Goal: Information Seeking & Learning: Understand process/instructions

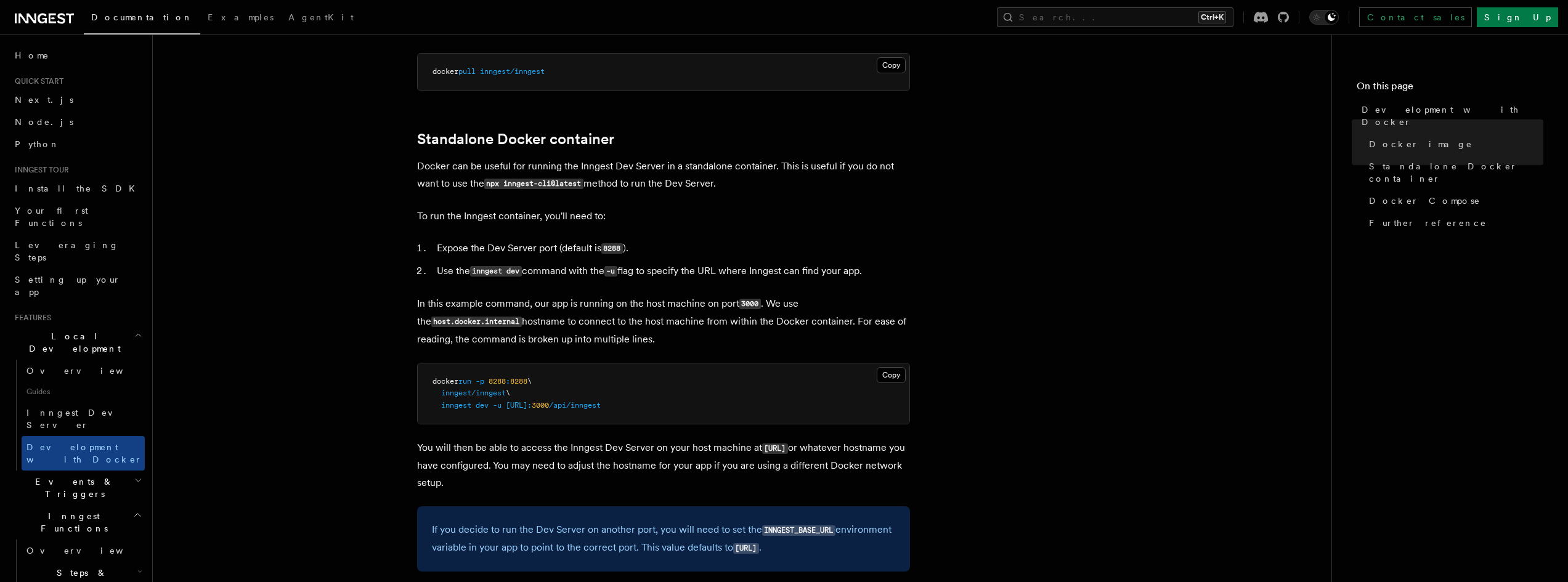
scroll to position [246, 0]
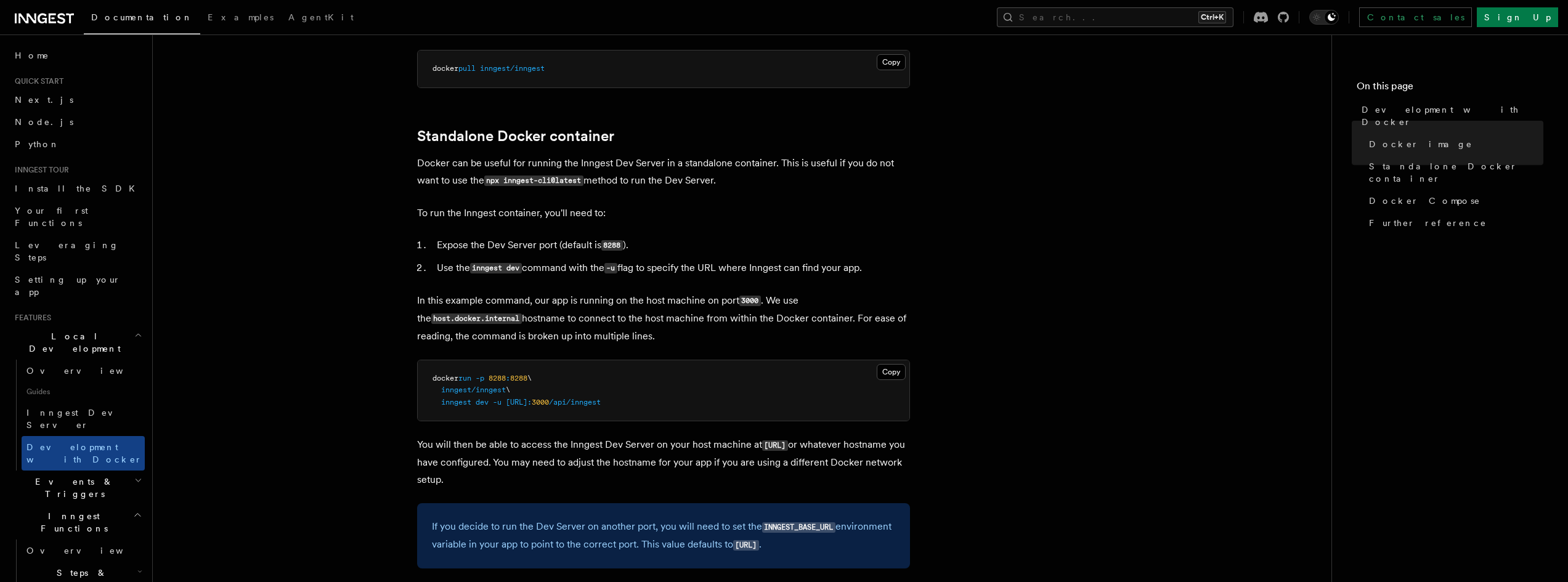
click at [740, 269] on li "Use the inngest dev command with the -u flag to specify the URL where Inngest c…" at bounding box center [671, 268] width 477 height 18
drag, startPoint x: 494, startPoint y: 377, endPoint x: 534, endPoint y: 379, distance: 40.0
click at [532, 379] on span "docker run -p 8288 : 8288 \" at bounding box center [482, 378] width 99 height 9
copy span "8288 : 8288"
click at [502, 443] on p "You will then be able to access the Inngest Dev Server on your host machine at …" at bounding box center [663, 462] width 493 height 52
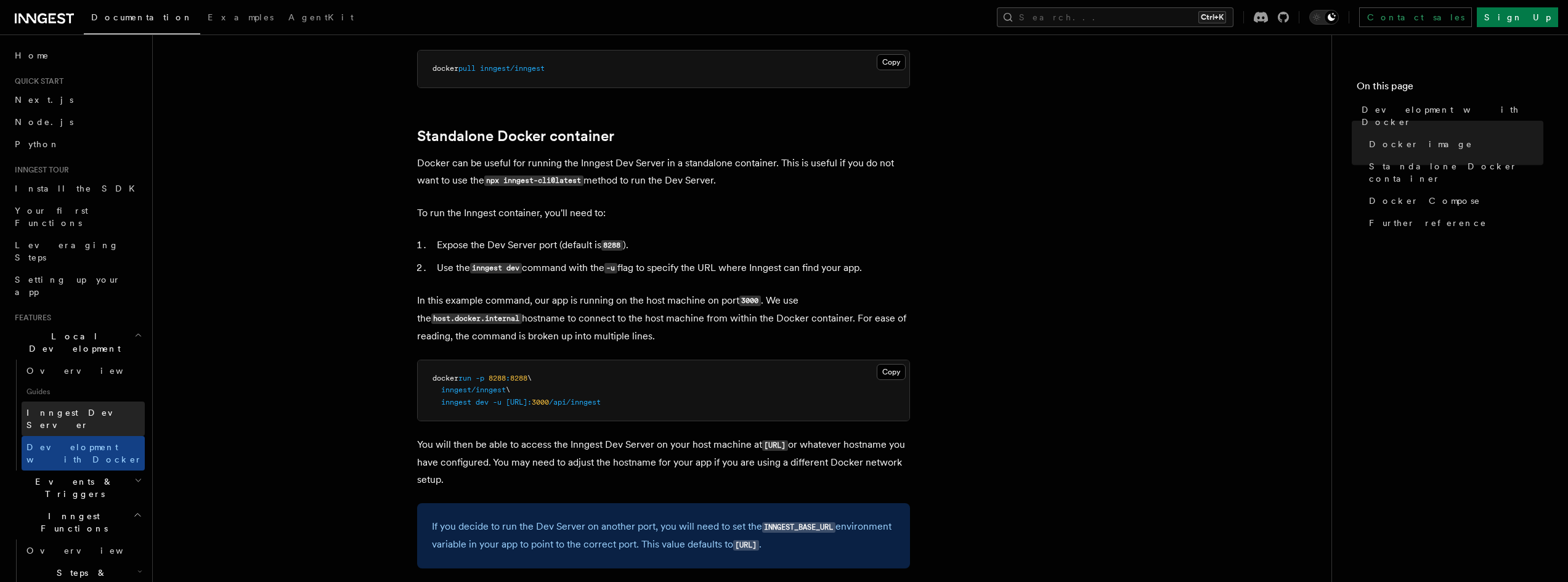
click at [84, 407] on span "Inngest Dev Server" at bounding box center [79, 418] width 105 height 22
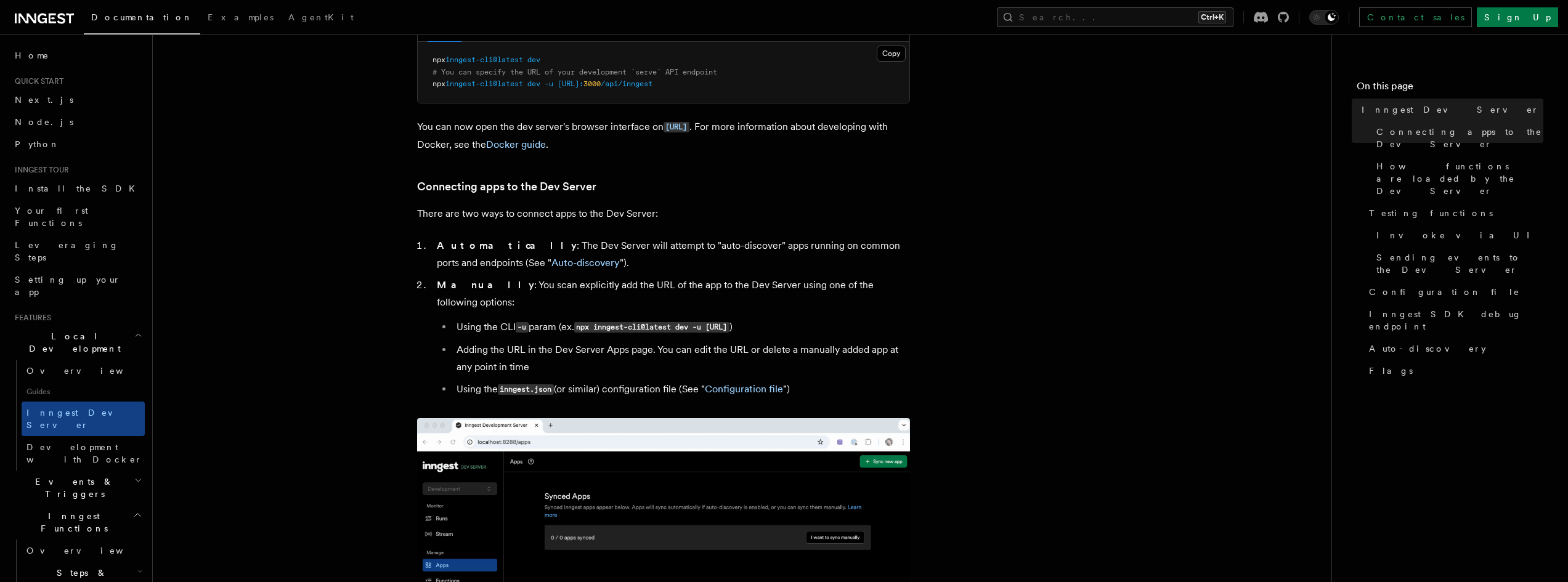
scroll to position [246, 0]
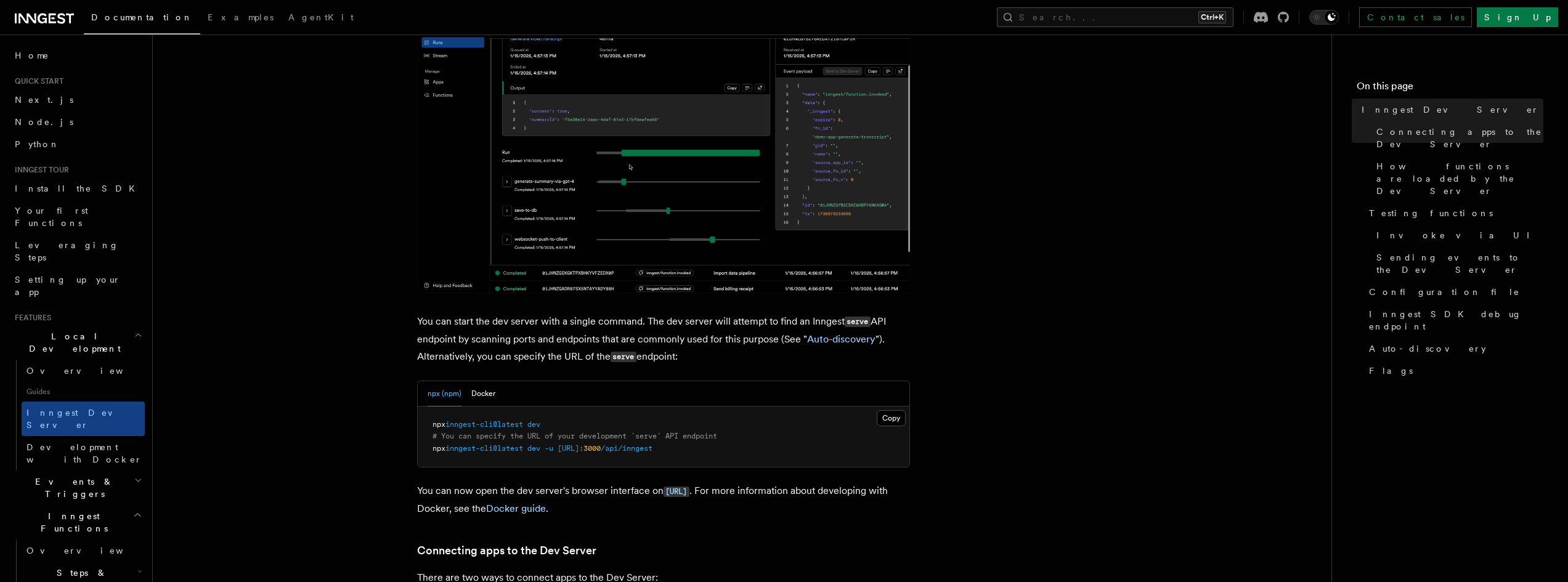
click at [94, 325] on h2 "Local Development" at bounding box center [77, 342] width 135 height 35
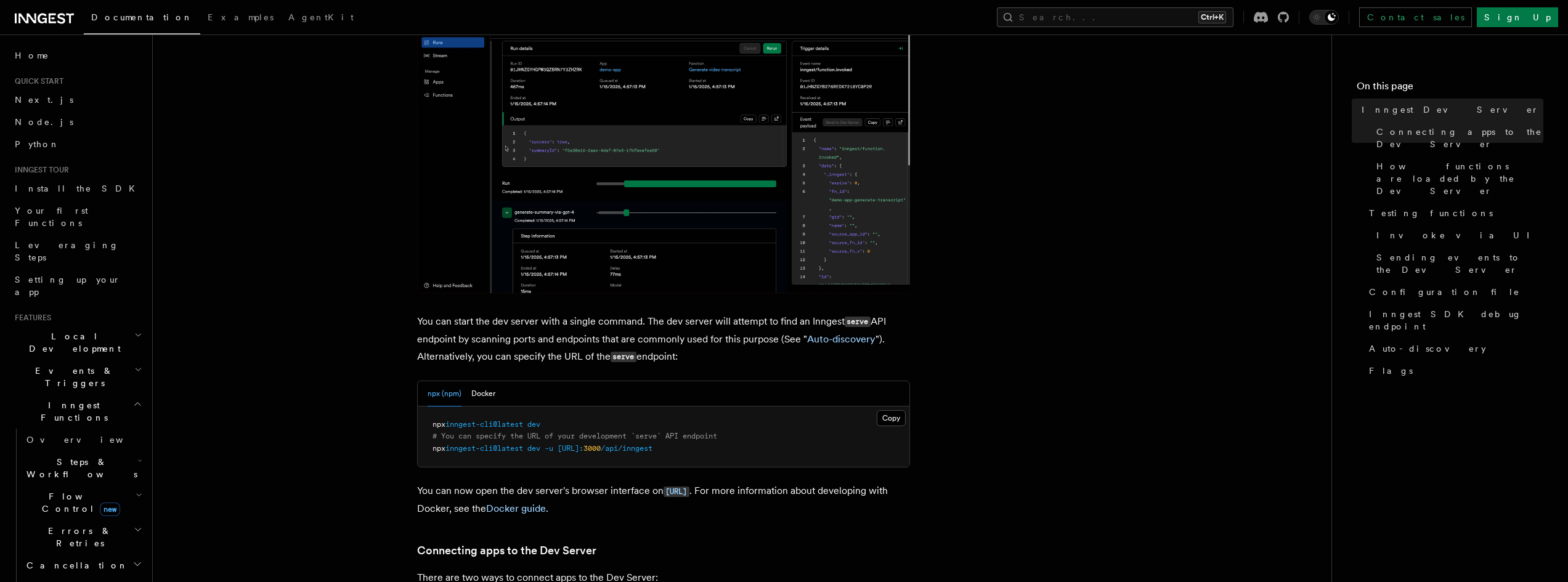
click at [89, 394] on h2 "Inngest Functions" at bounding box center [77, 411] width 135 height 35
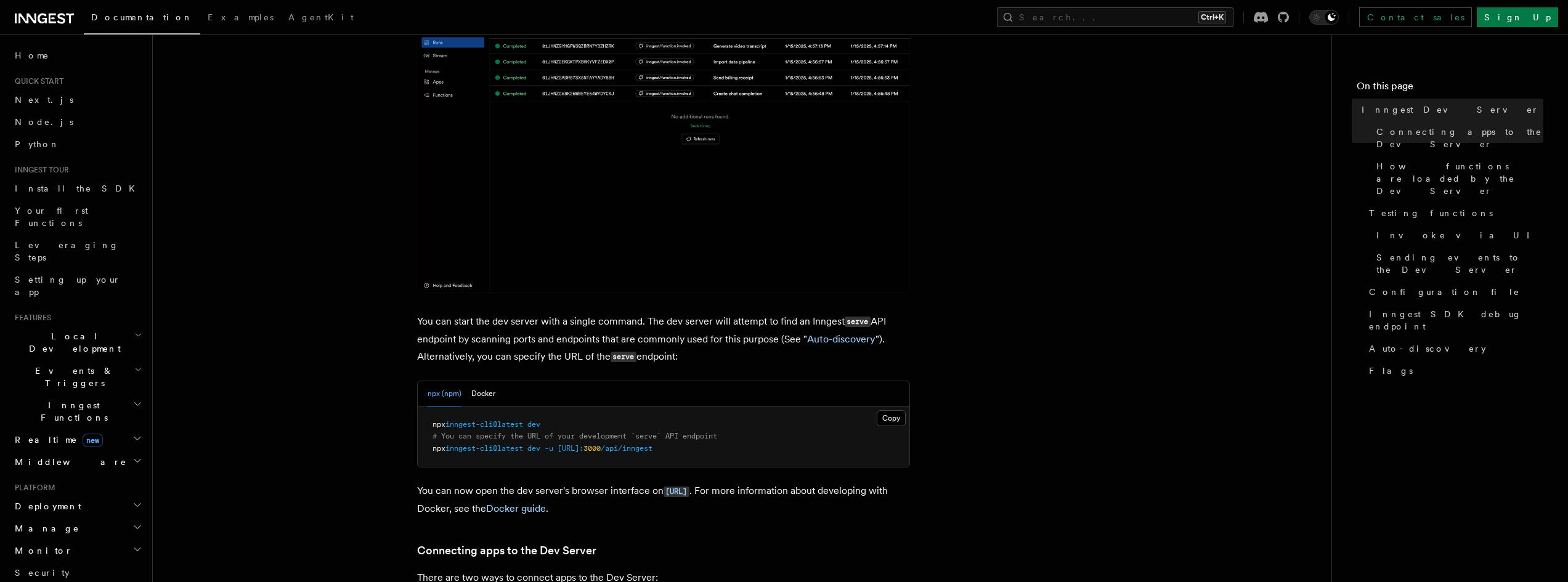
click at [69, 495] on h2 "Deployment" at bounding box center [77, 506] width 135 height 22
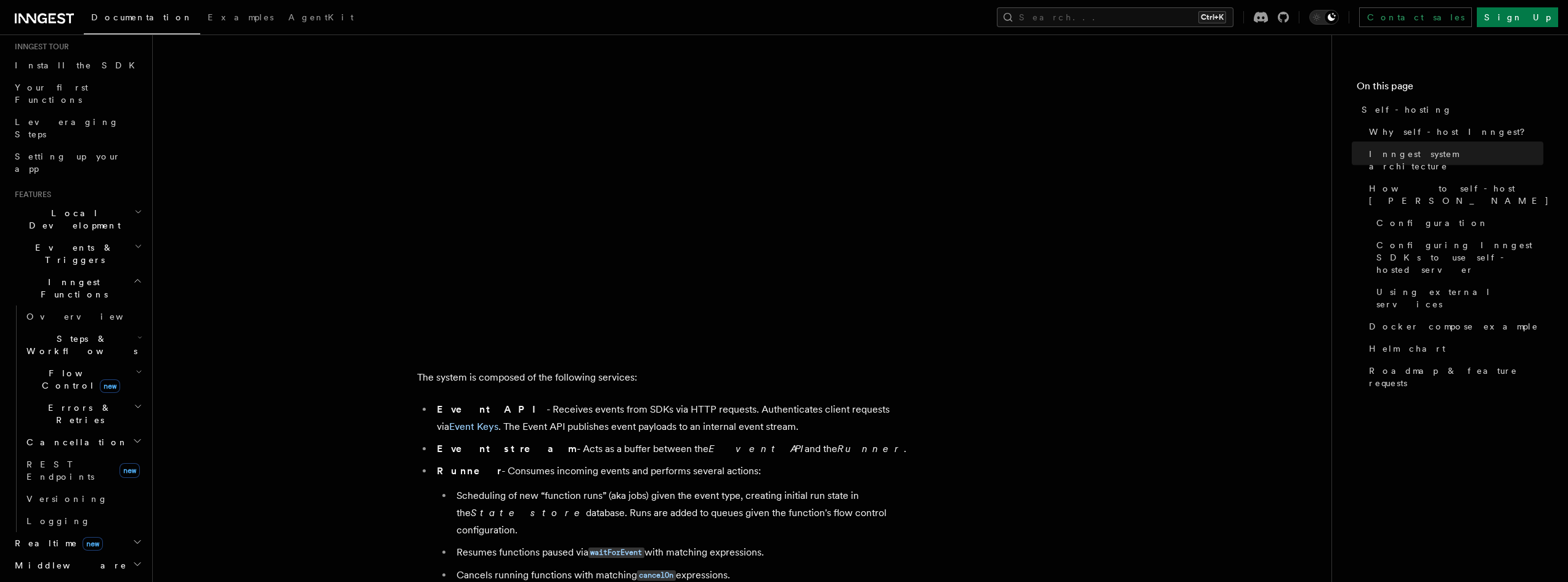
scroll to position [431, 0]
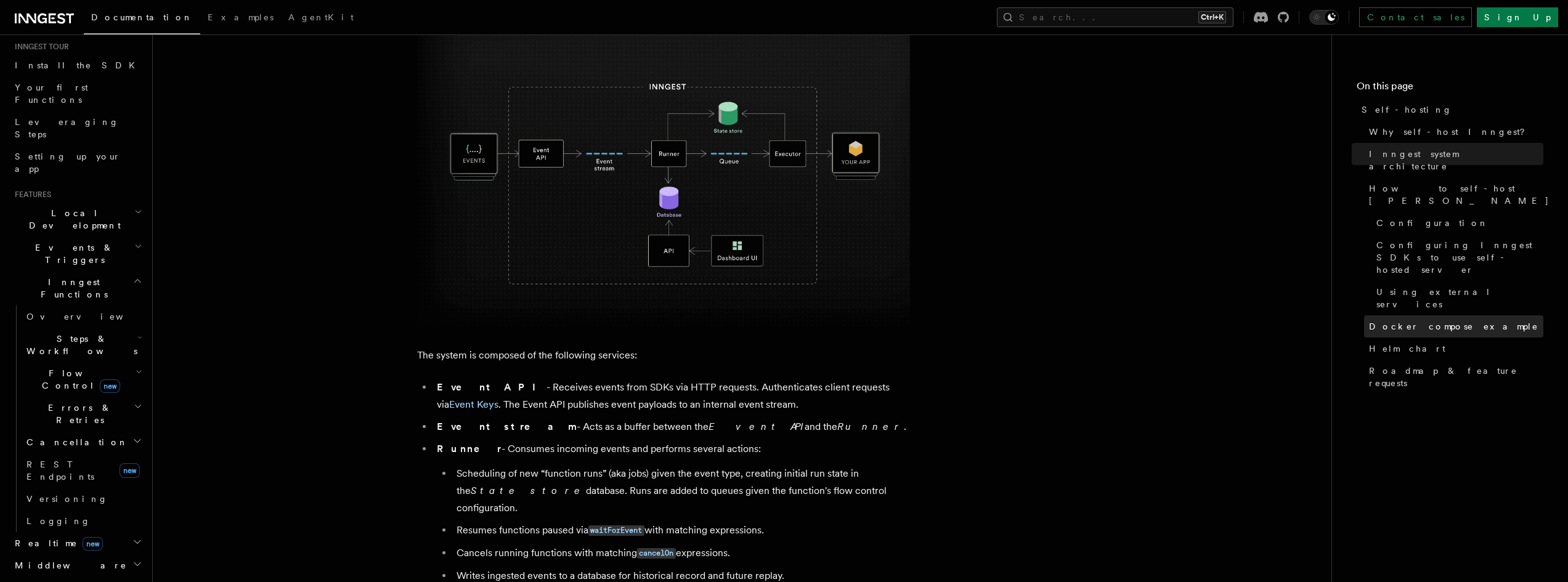
click at [1389, 315] on link "Docker compose example" at bounding box center [1453, 326] width 179 height 22
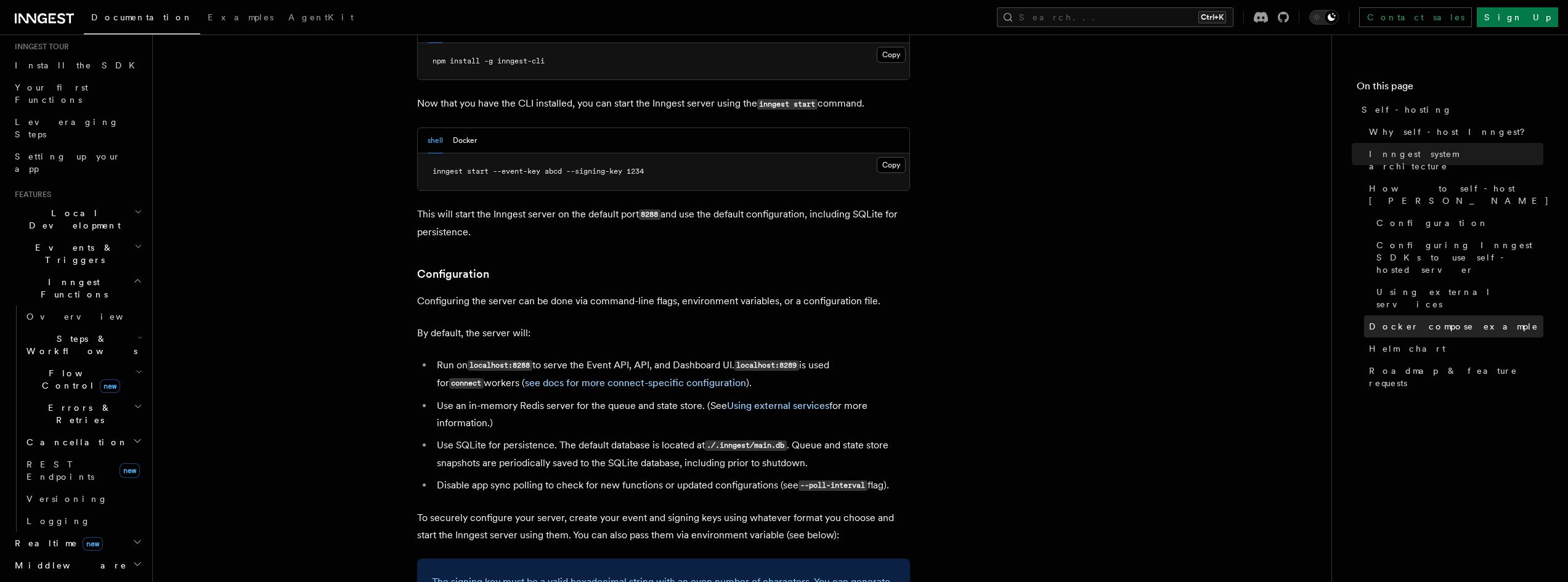
click at [1389, 320] on span "Docker compose example" at bounding box center [1454, 326] width 170 height 13
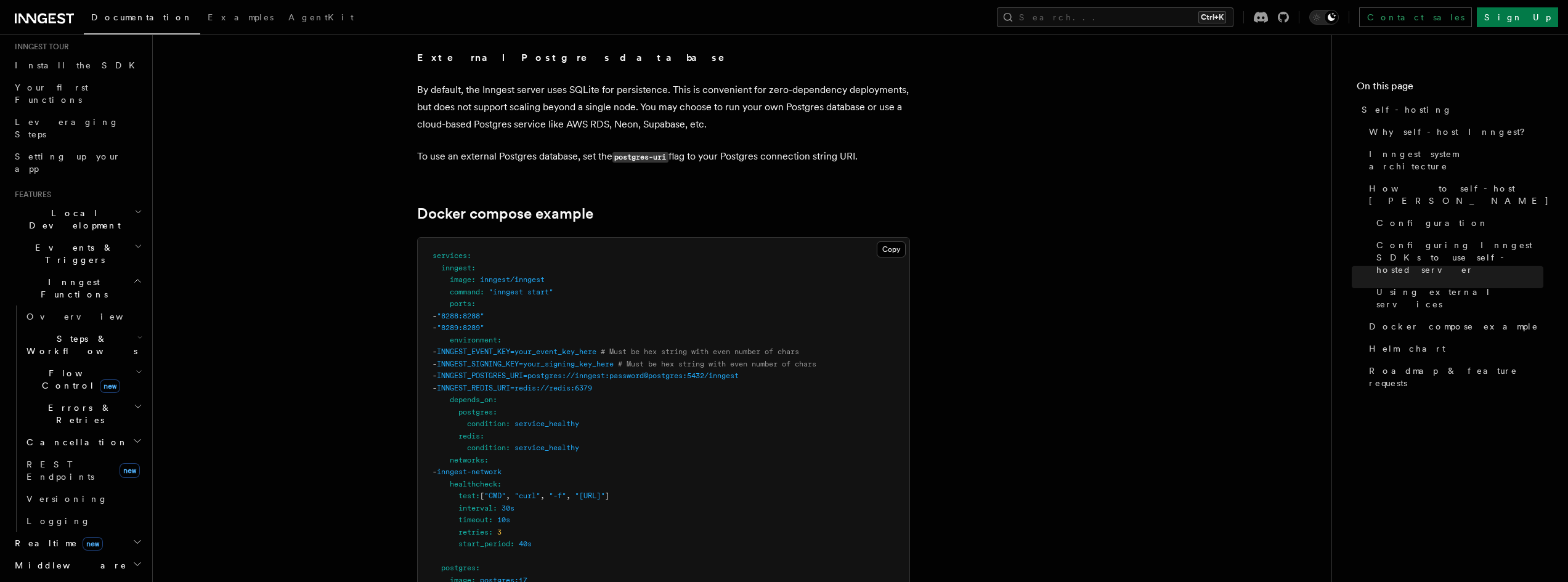
scroll to position [3092, 0]
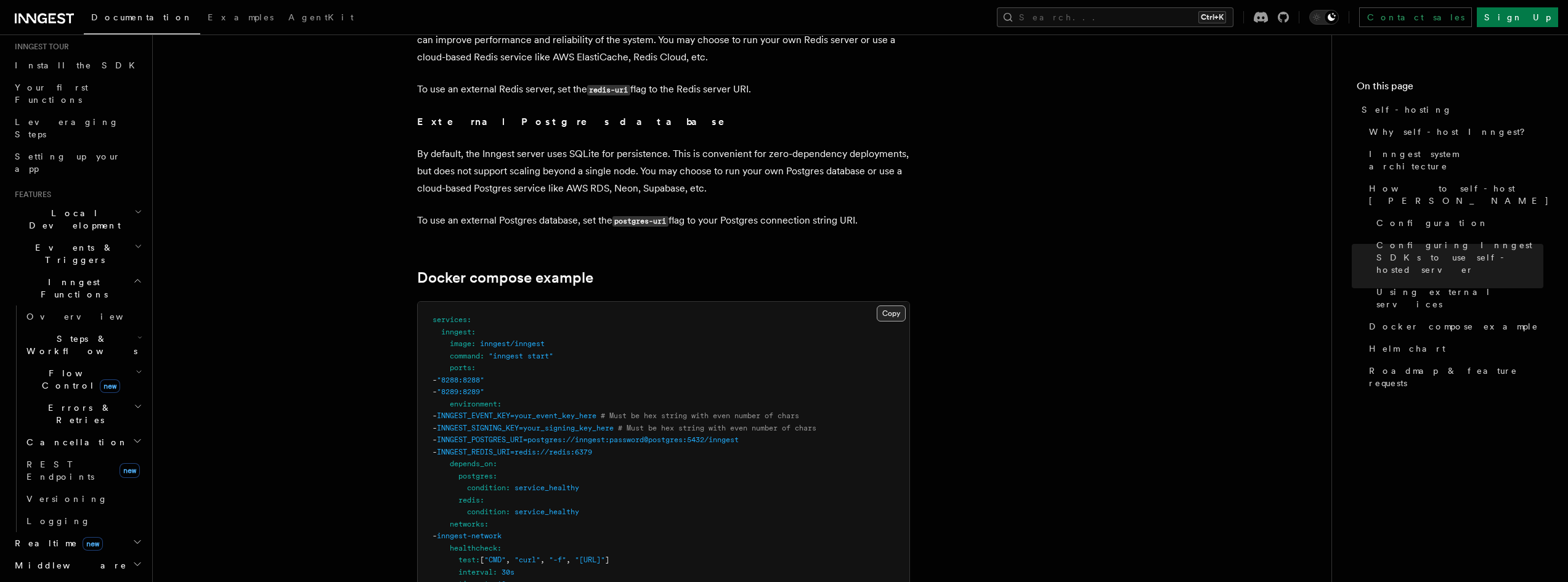
click at [896, 306] on button "Copy Copied" at bounding box center [891, 314] width 29 height 16
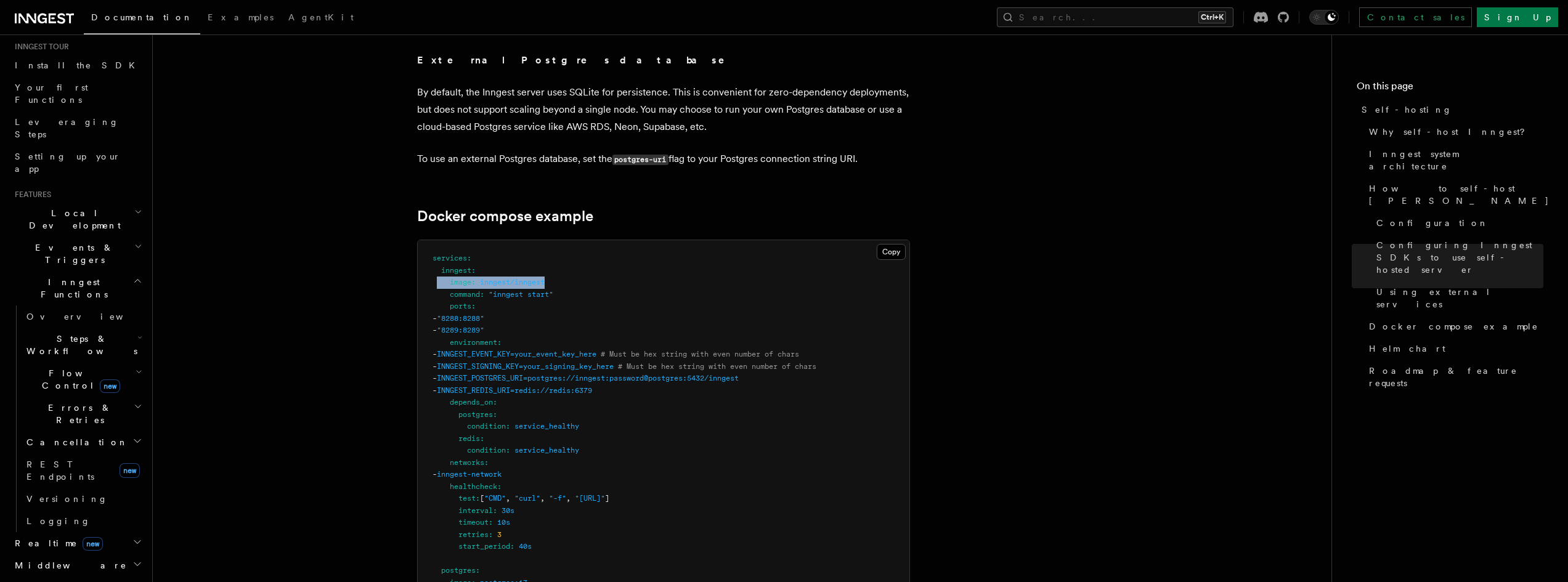
drag, startPoint x: 560, startPoint y: 254, endPoint x: 438, endPoint y: 259, distance: 122.1
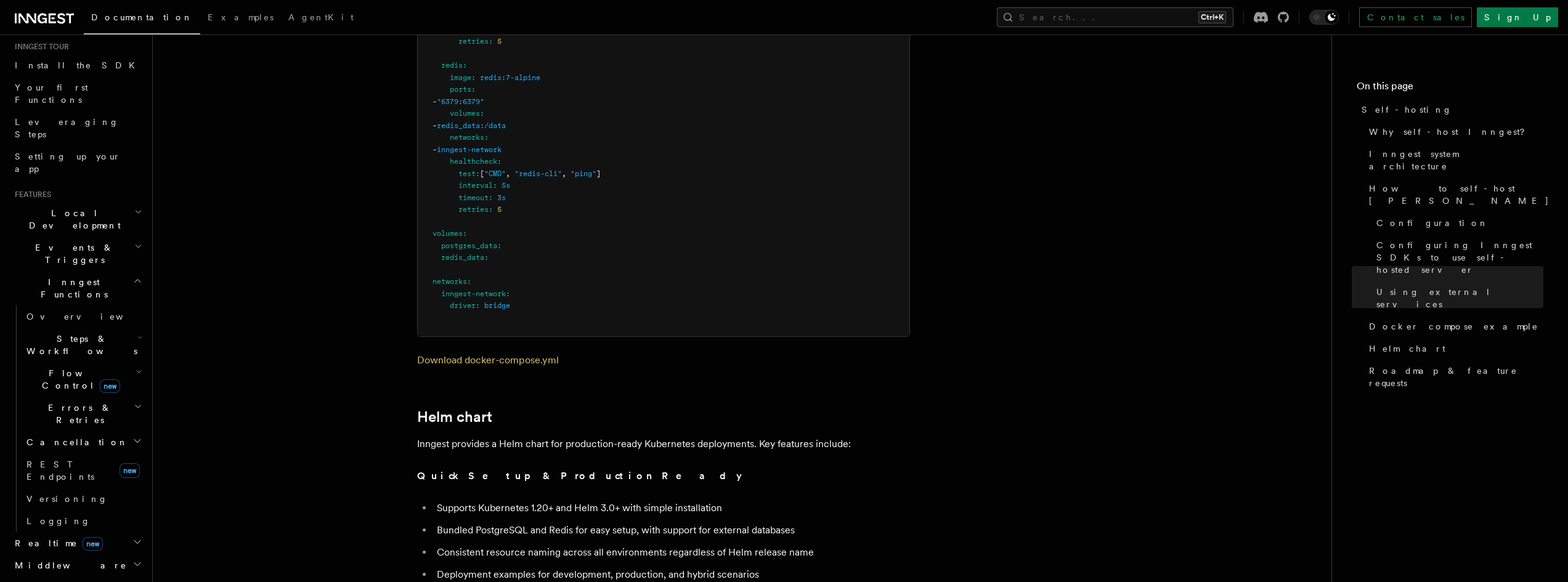
scroll to position [3893, 0]
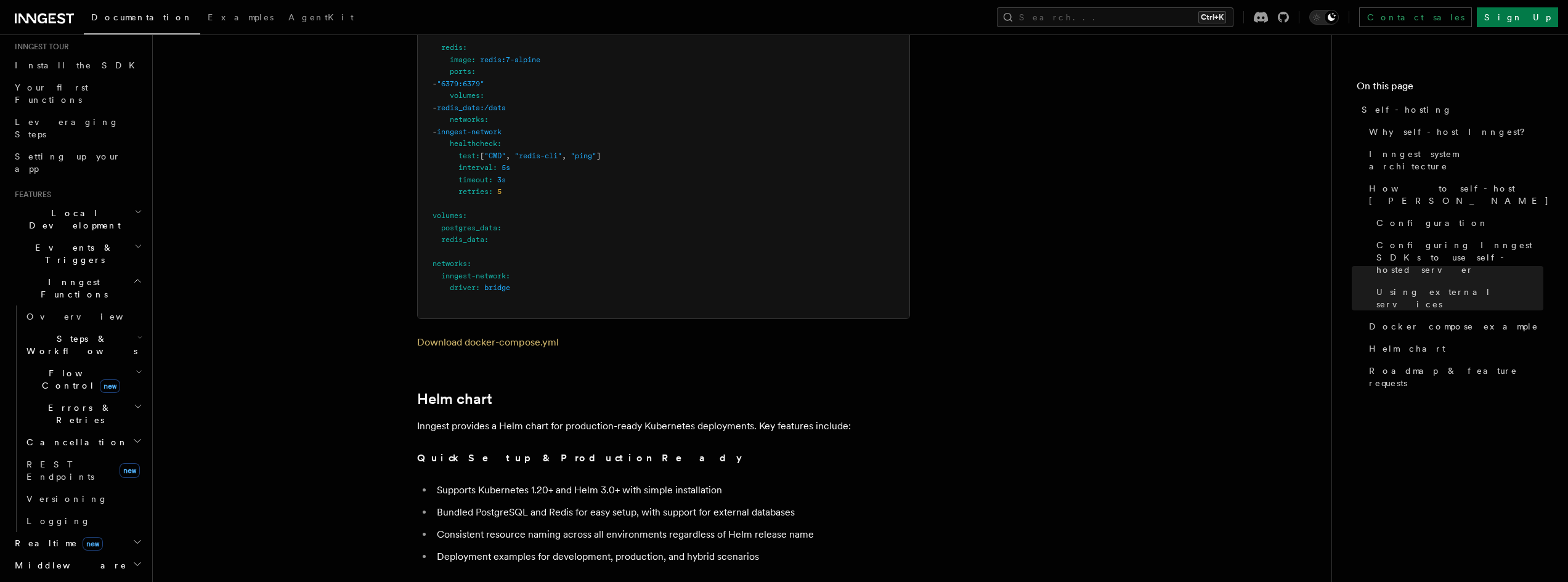
click at [521, 337] on link "Download docker-compose.yml" at bounding box center [488, 342] width 142 height 12
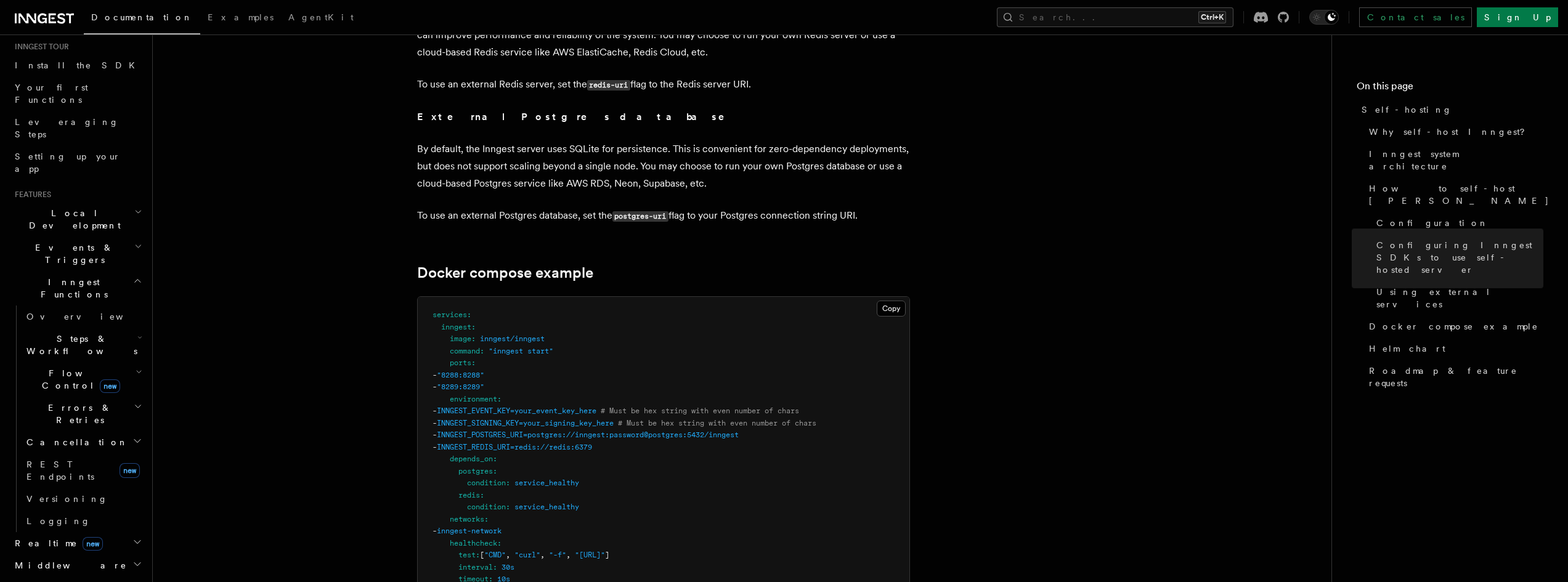
scroll to position [3154, 0]
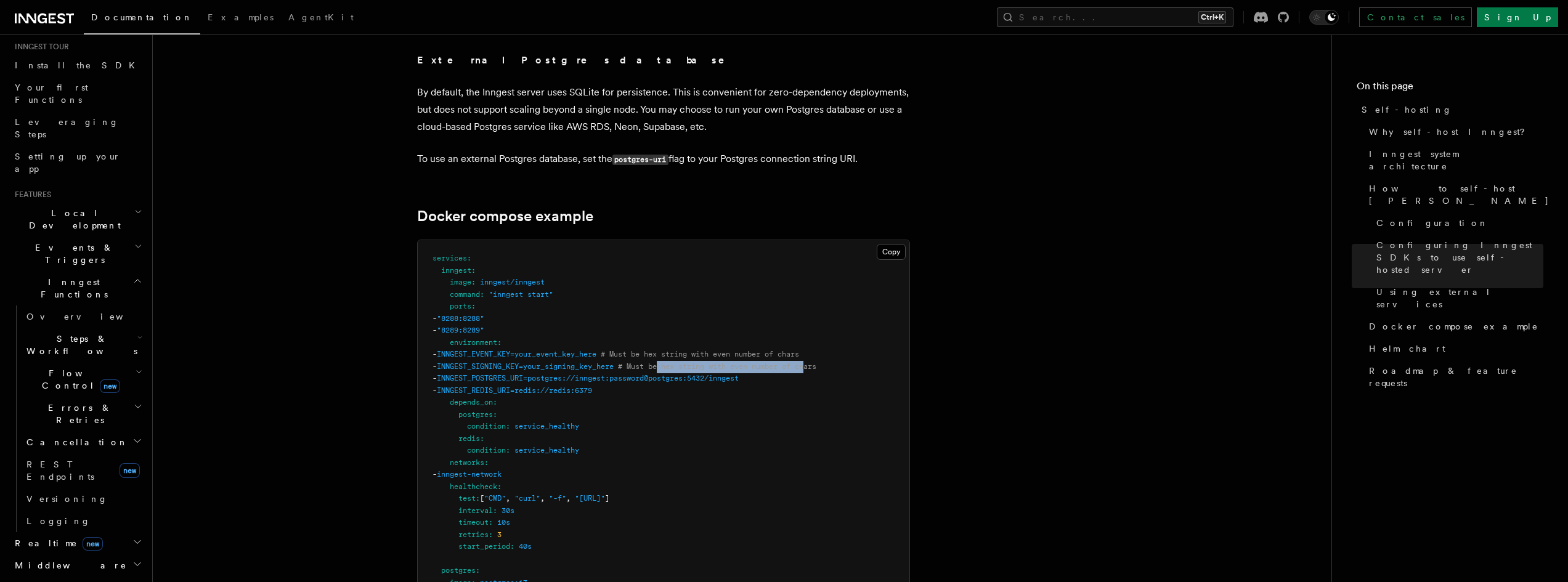
drag, startPoint x: 692, startPoint y: 340, endPoint x: 846, endPoint y: 346, distance: 154.1
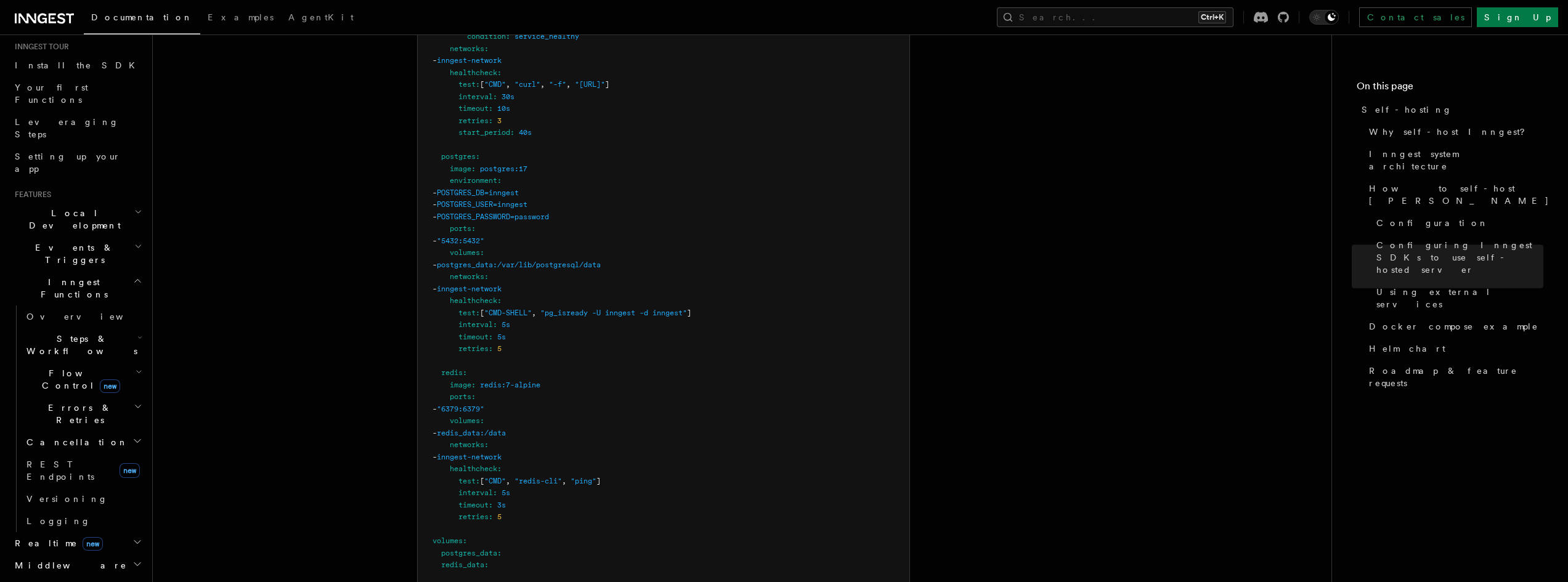
scroll to position [3708, 0]
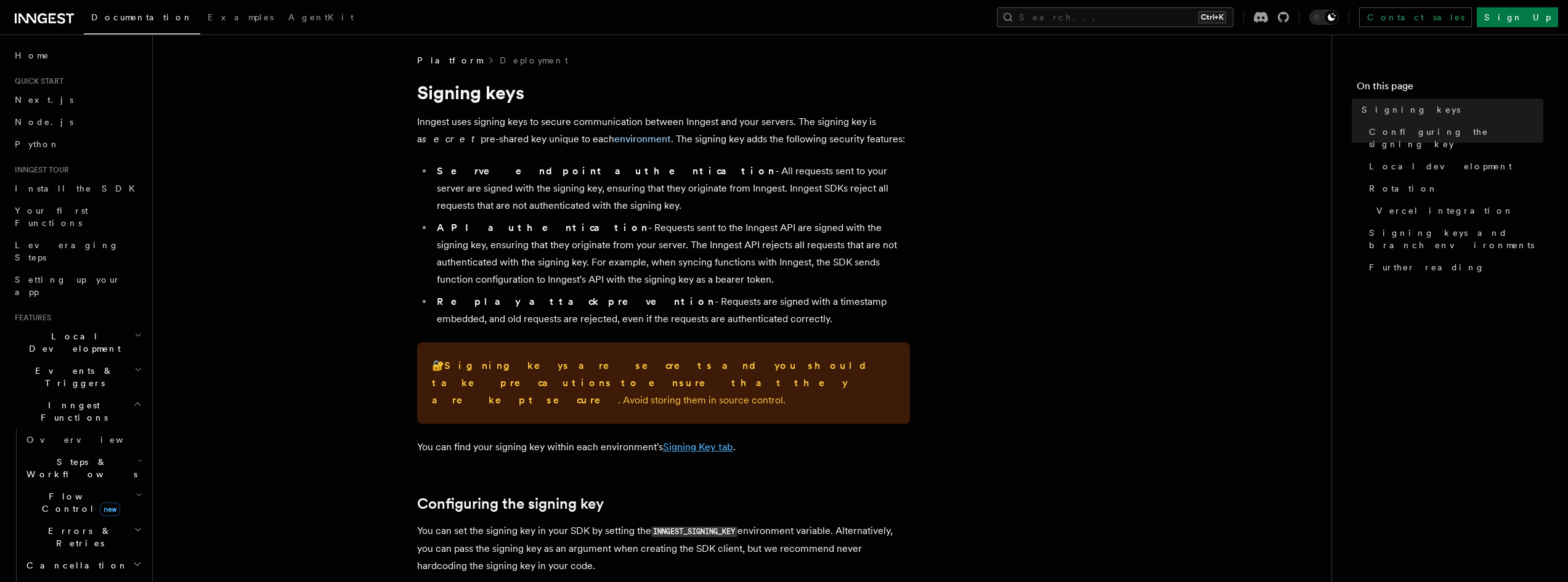
click at [682, 441] on link "Signing Key tab" at bounding box center [698, 446] width 70 height 12
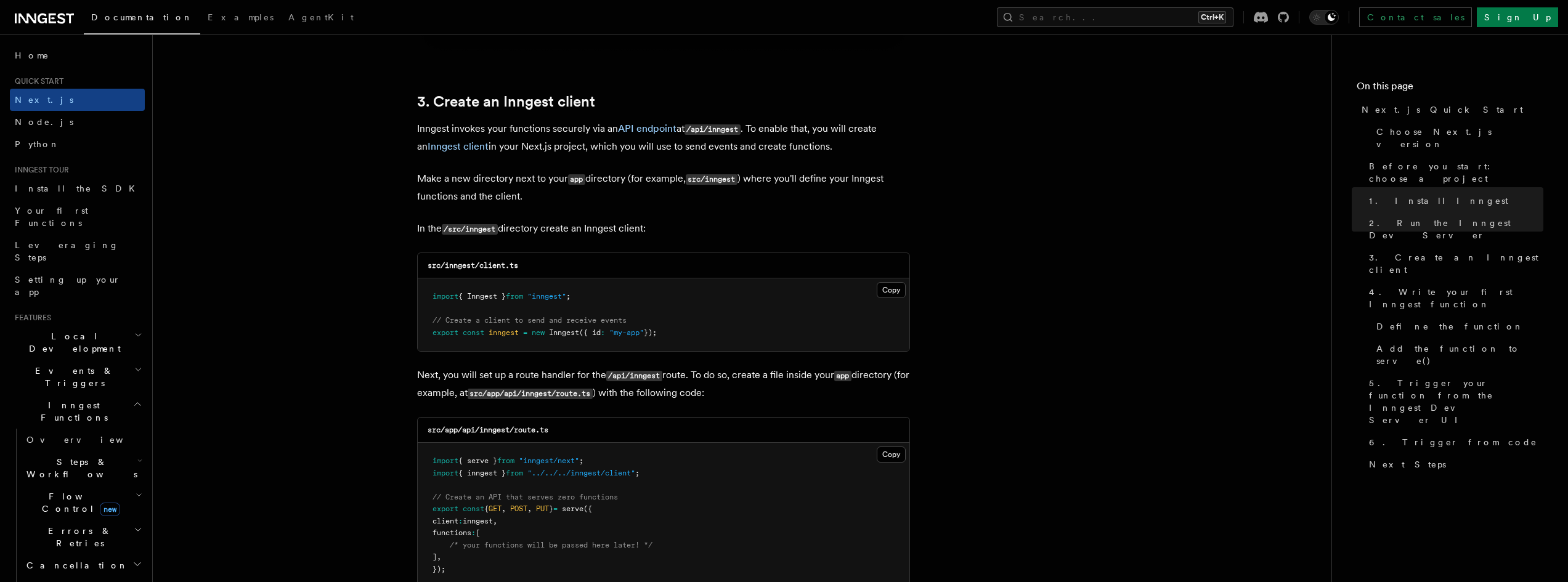
scroll to position [1416, 0]
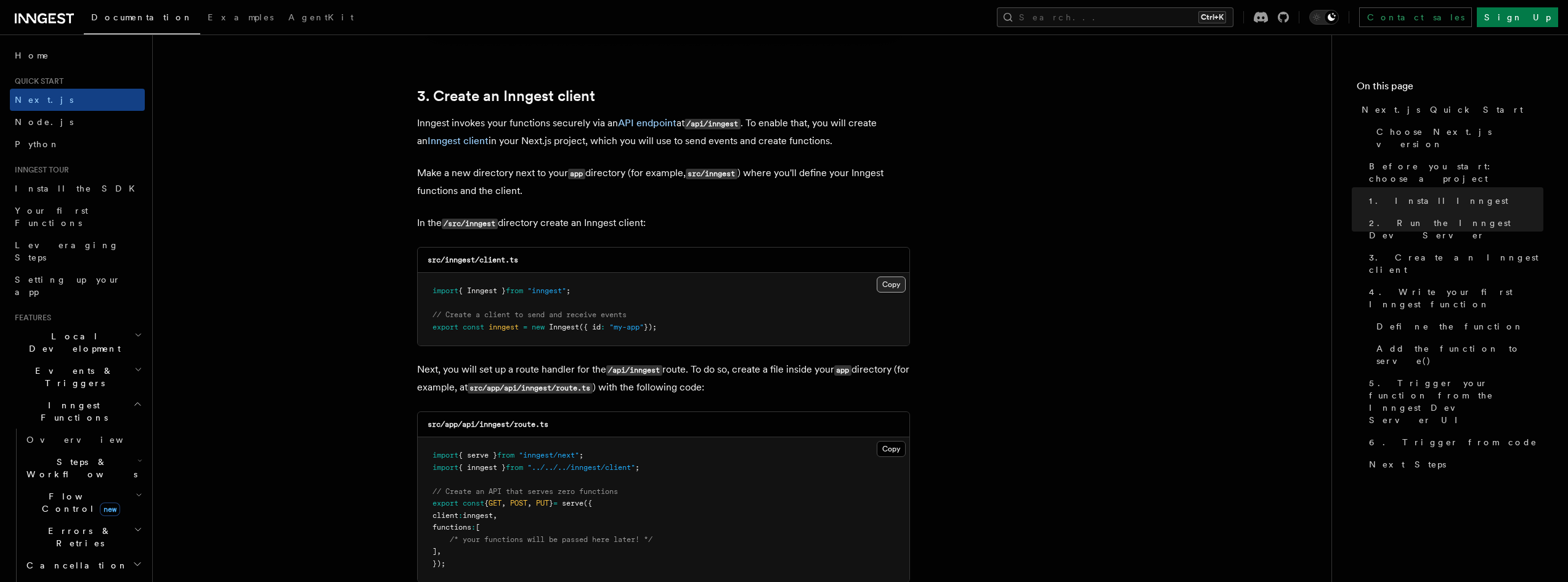
click at [894, 286] on button "Copy Copied" at bounding box center [891, 284] width 29 height 16
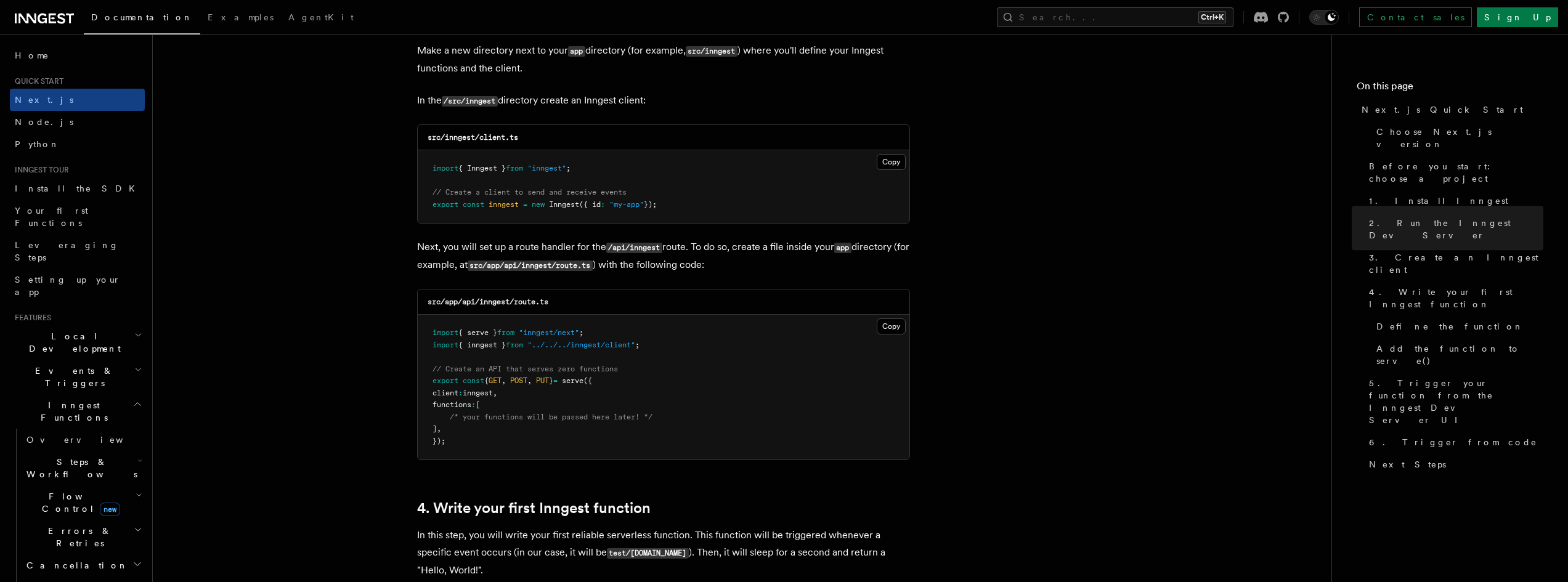
scroll to position [1539, 0]
drag, startPoint x: 557, startPoint y: 297, endPoint x: 428, endPoint y: 297, distance: 129.0
click at [428, 297] on div "src/app/api/inngest/route.ts" at bounding box center [663, 301] width 492 height 25
copy code "src/app/api/inngest/route.ts"
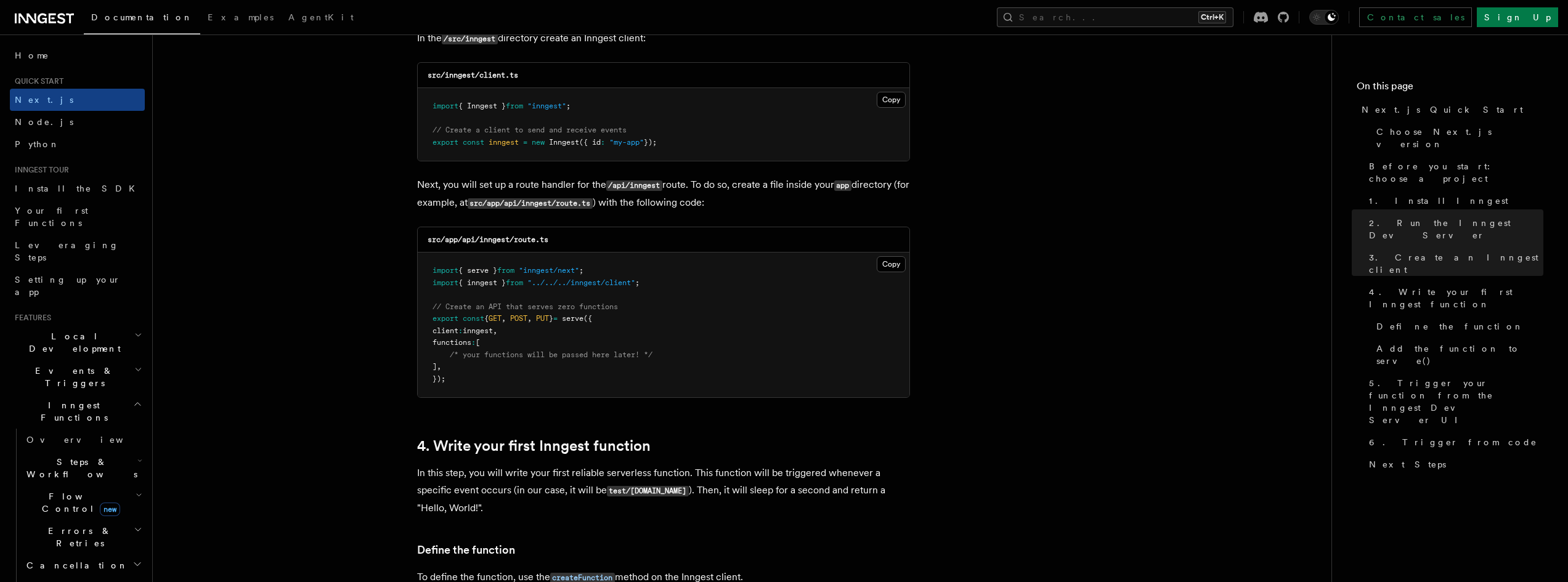
click at [880, 264] on button "Copy Copied" at bounding box center [891, 264] width 29 height 16
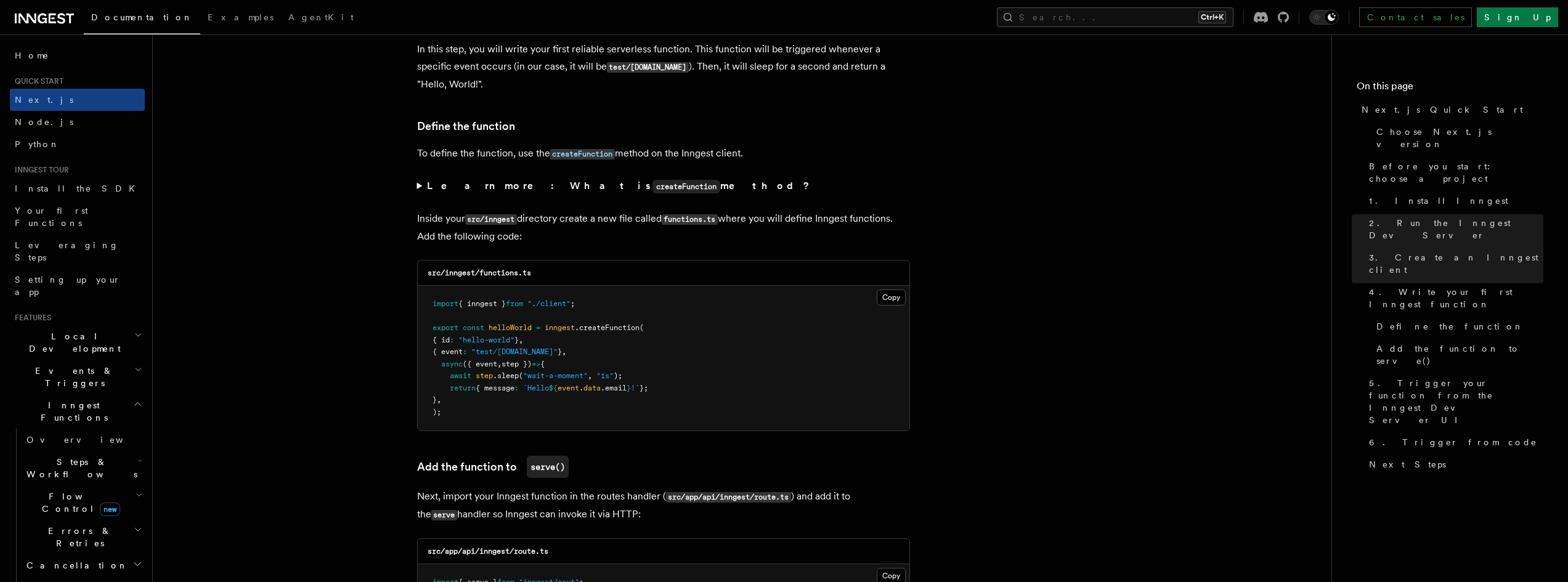
scroll to position [2032, 0]
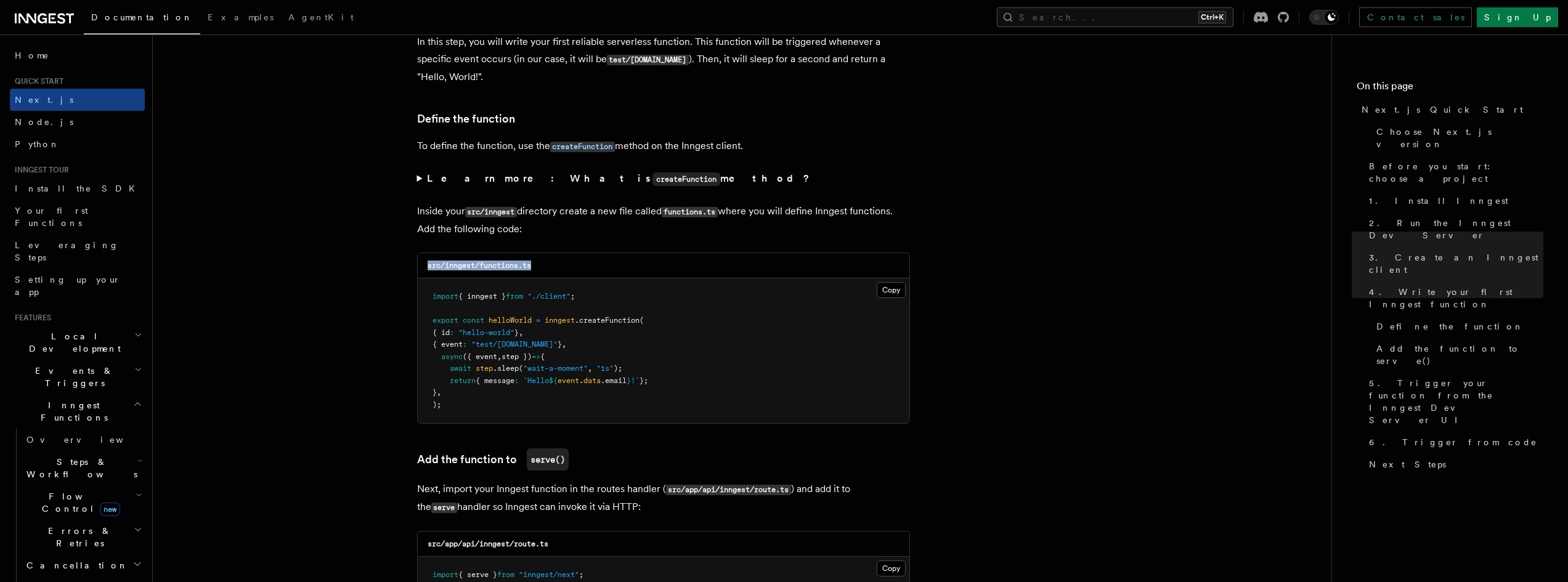
drag, startPoint x: 544, startPoint y: 265, endPoint x: 426, endPoint y: 271, distance: 118.2
click at [426, 271] on div "src/inngest/functions.ts" at bounding box center [663, 266] width 492 height 25
copy code "src/inngest/functions.ts"
click at [897, 284] on button "Copy Copied" at bounding box center [891, 290] width 29 height 16
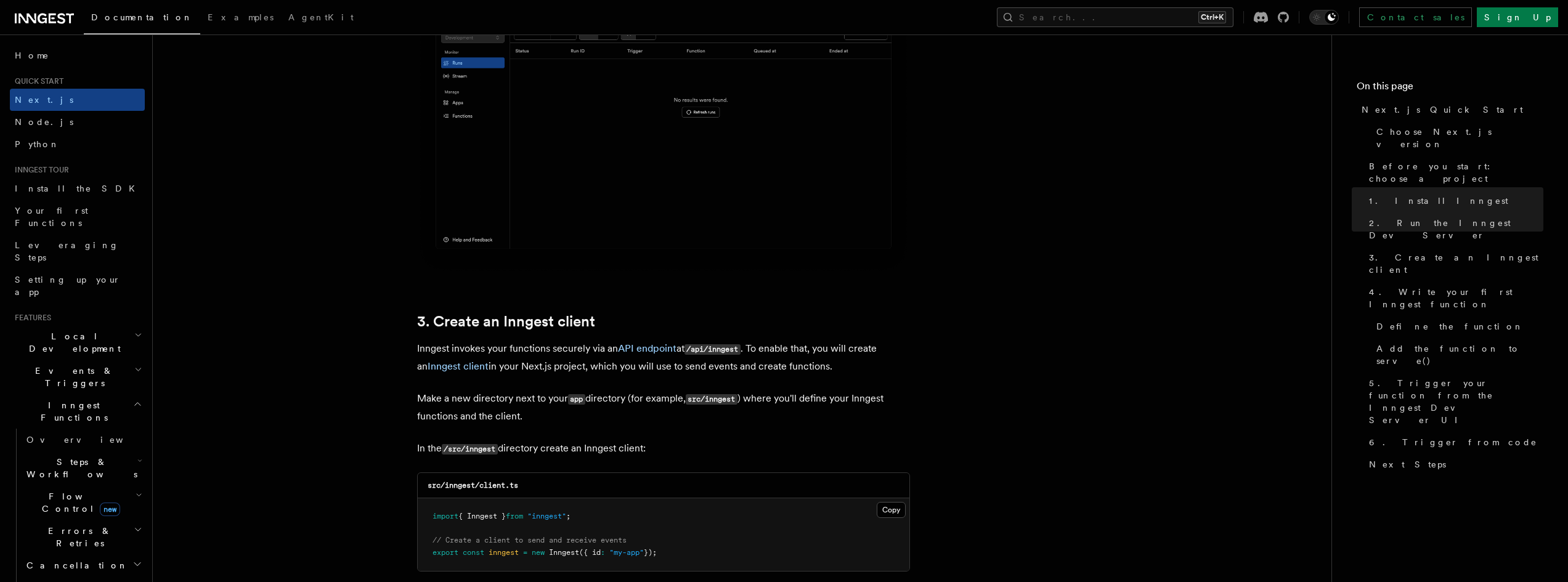
scroll to position [1170, 0]
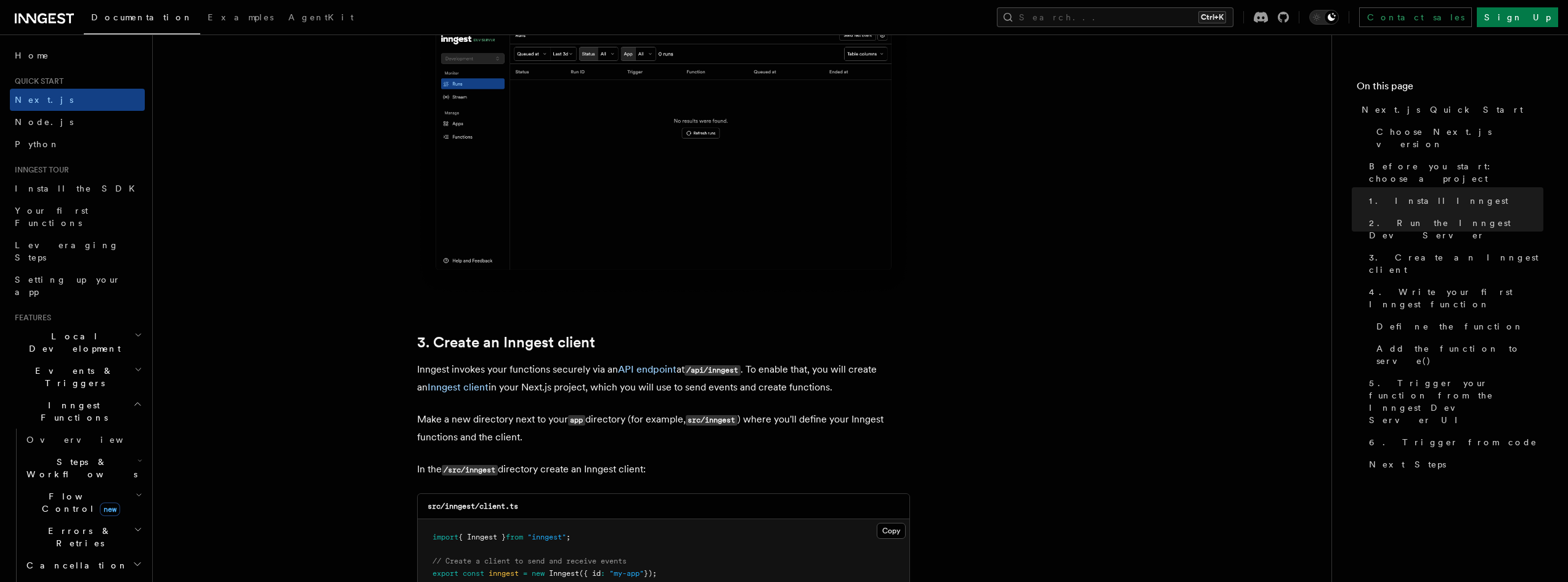
click at [627, 463] on p "In the /src/inngest directory create an Inngest client:" at bounding box center [663, 470] width 493 height 18
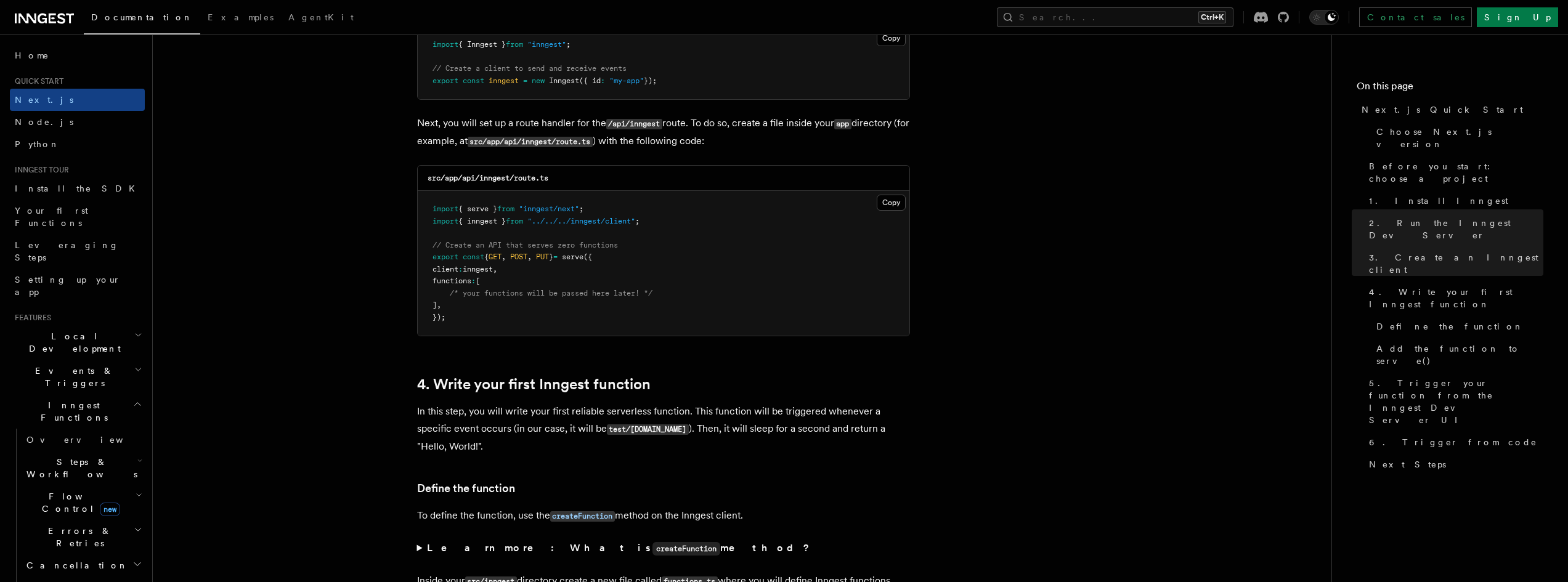
scroll to position [1725, 0]
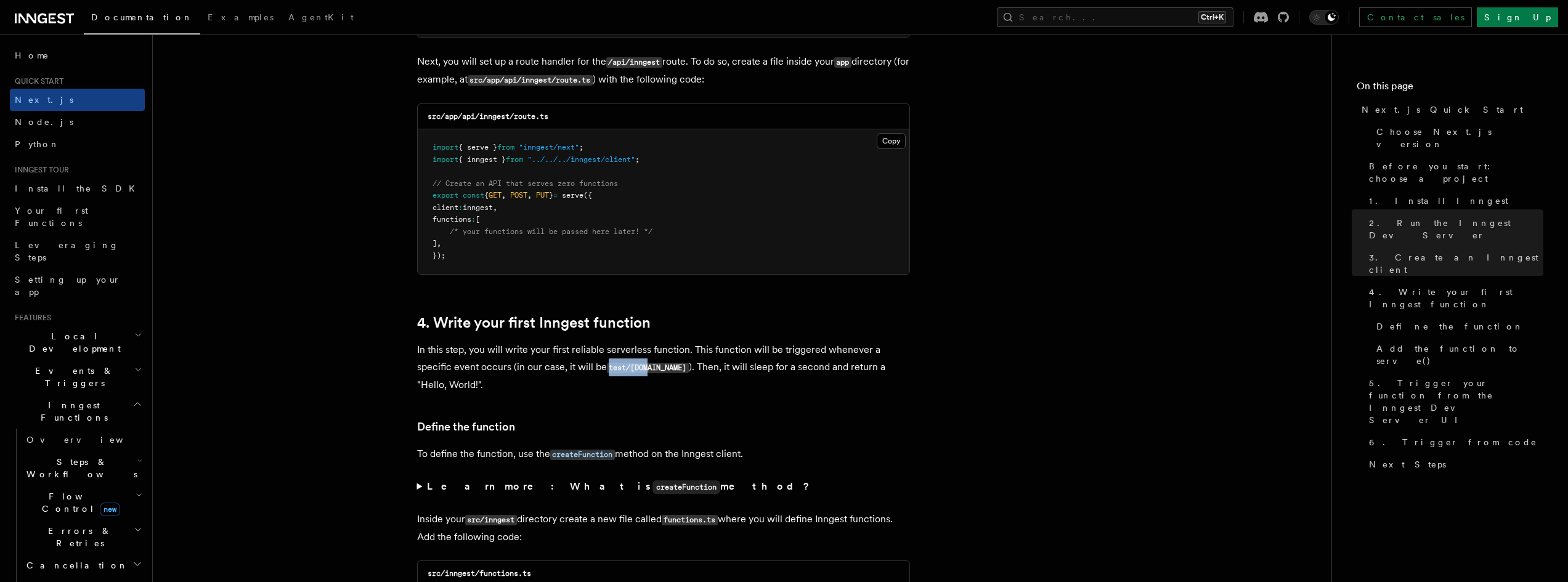
drag, startPoint x: 609, startPoint y: 366, endPoint x: 651, endPoint y: 371, distance: 42.3
click at [650, 370] on code "test/[DOMAIN_NAME]" at bounding box center [647, 368] width 82 height 11
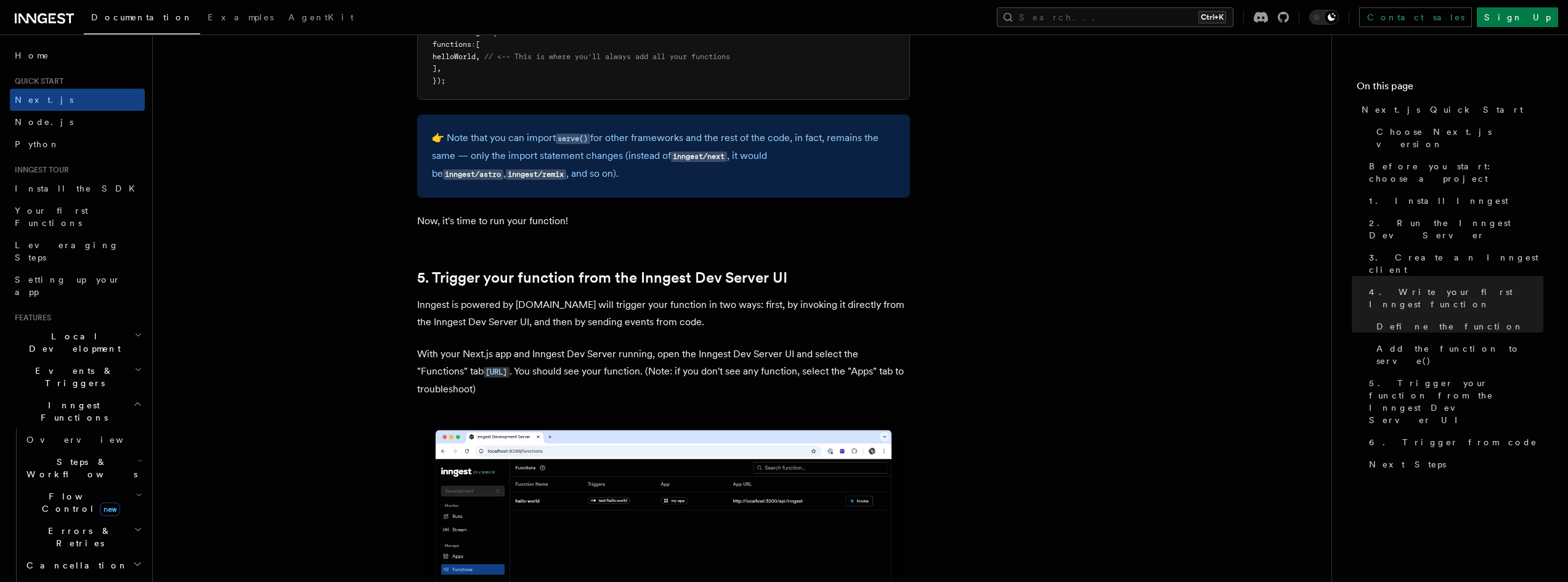
scroll to position [2648, 0]
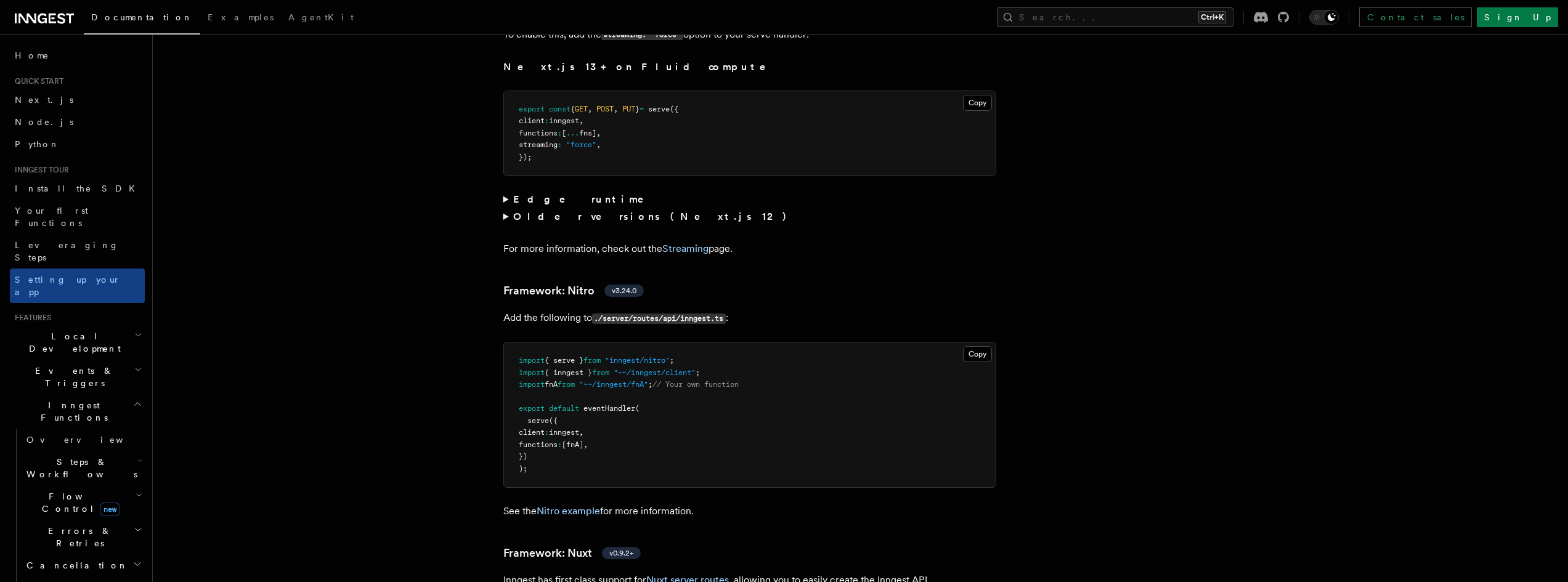
scroll to position [8417, 0]
